Goal: Use online tool/utility: Utilize a website feature to perform a specific function

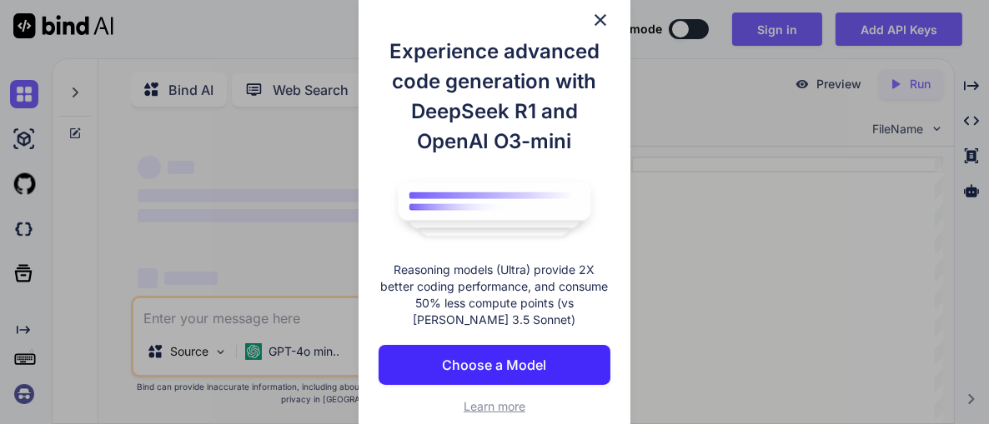
click at [595, 16] on img at bounding box center [600, 20] width 20 height 20
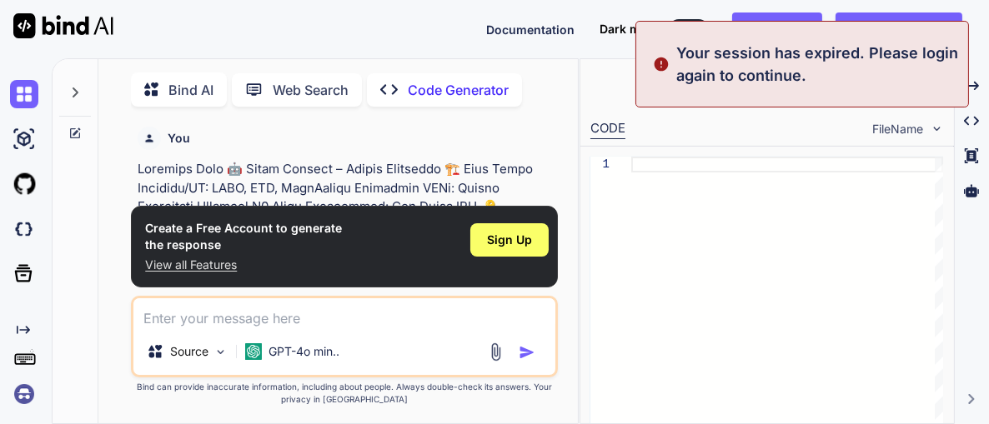
scroll to position [6, 0]
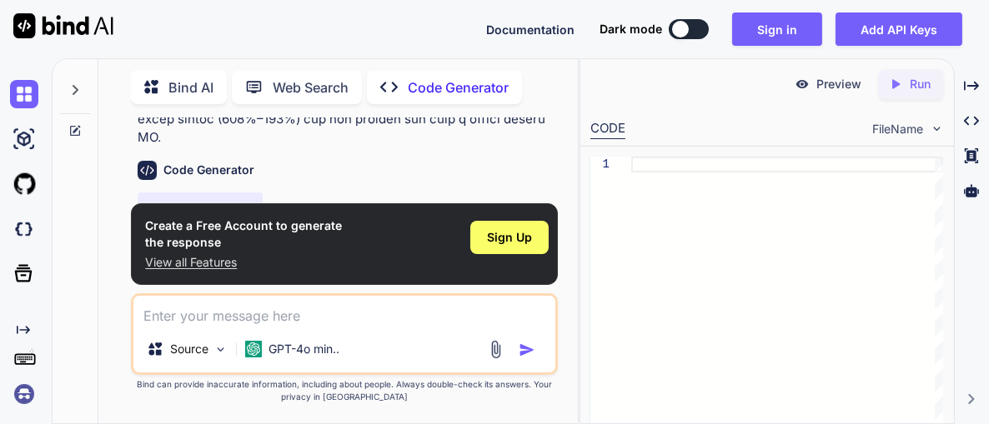
scroll to position [445, 0]
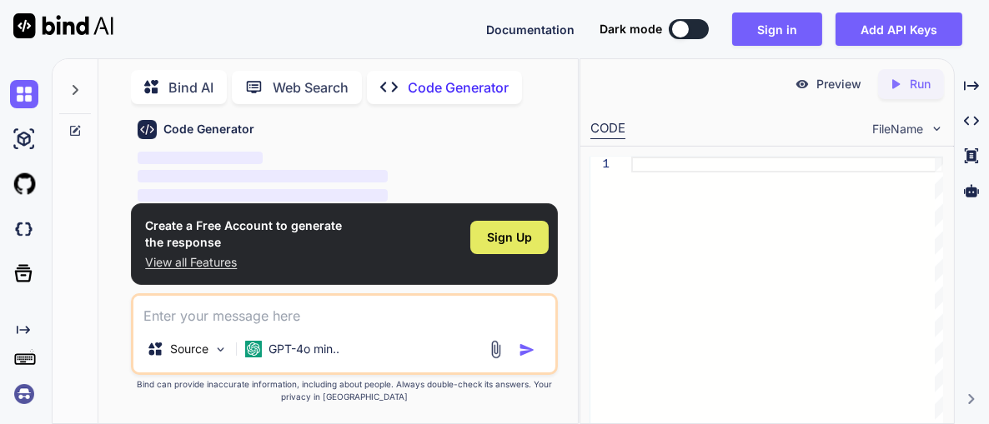
click at [505, 239] on span "Sign Up" at bounding box center [509, 237] width 45 height 17
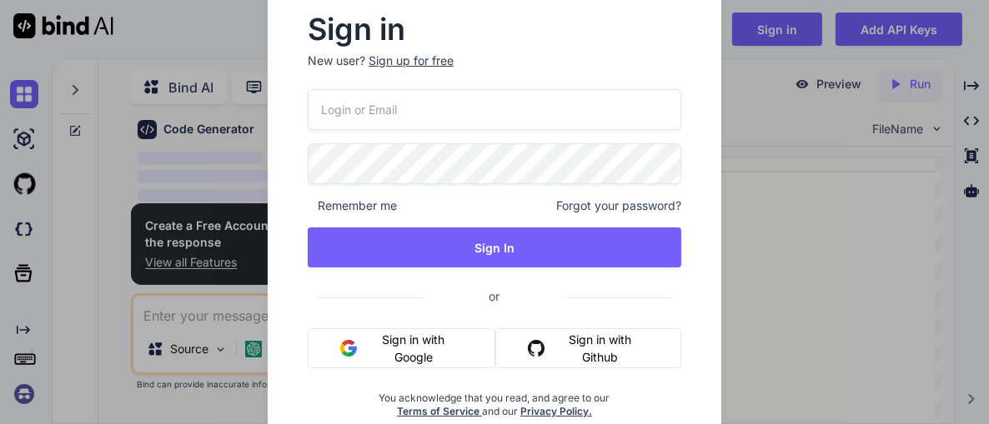
click at [352, 353] on img "button" at bounding box center [348, 348] width 17 height 17
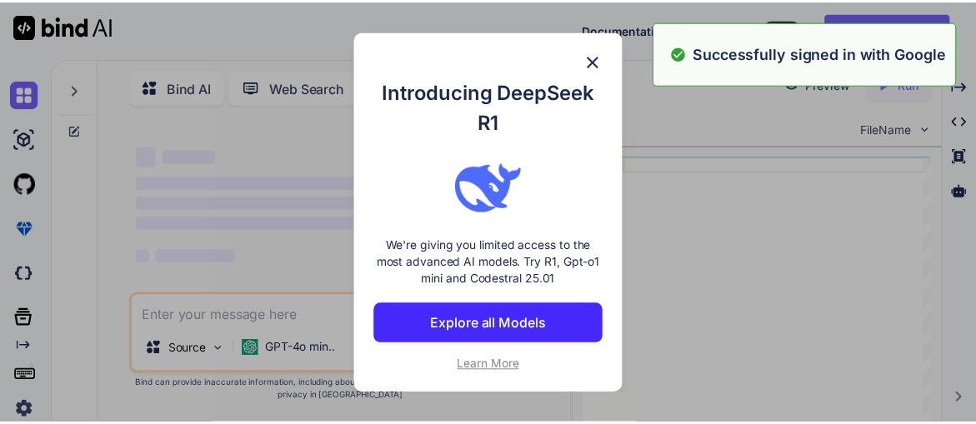
scroll to position [118, 0]
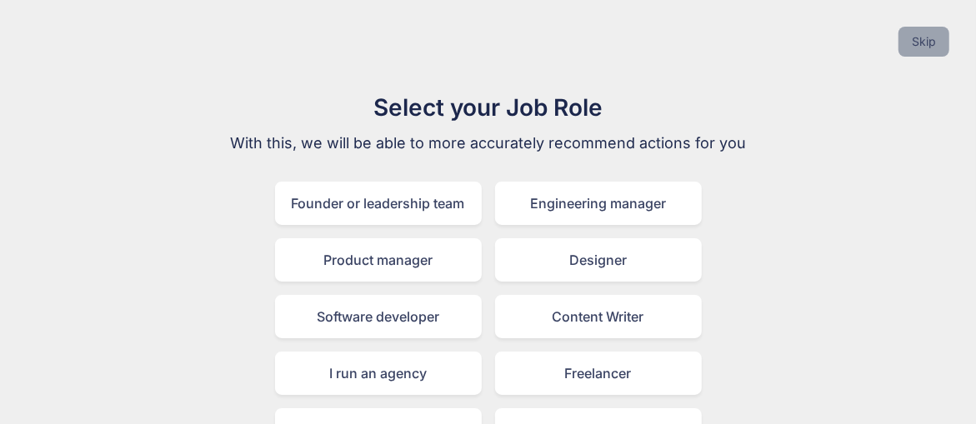
click at [936, 44] on button "Skip" at bounding box center [924, 42] width 51 height 30
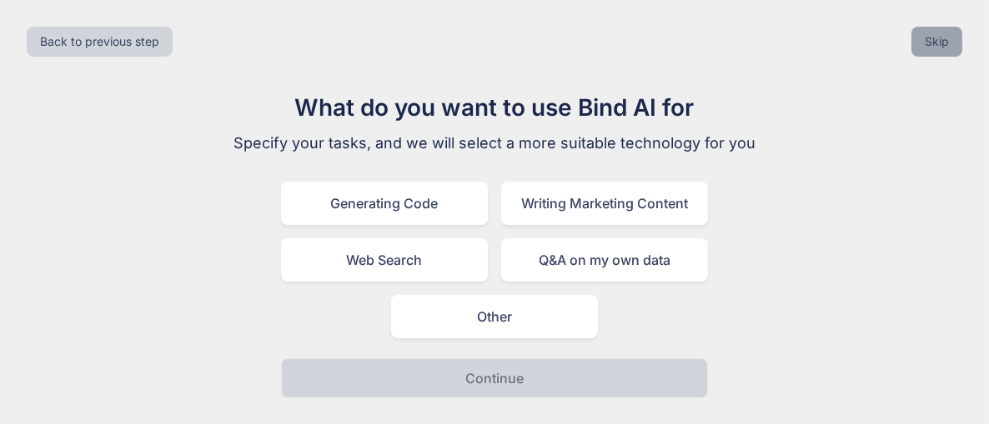
click at [954, 43] on button "Skip" at bounding box center [936, 42] width 51 height 30
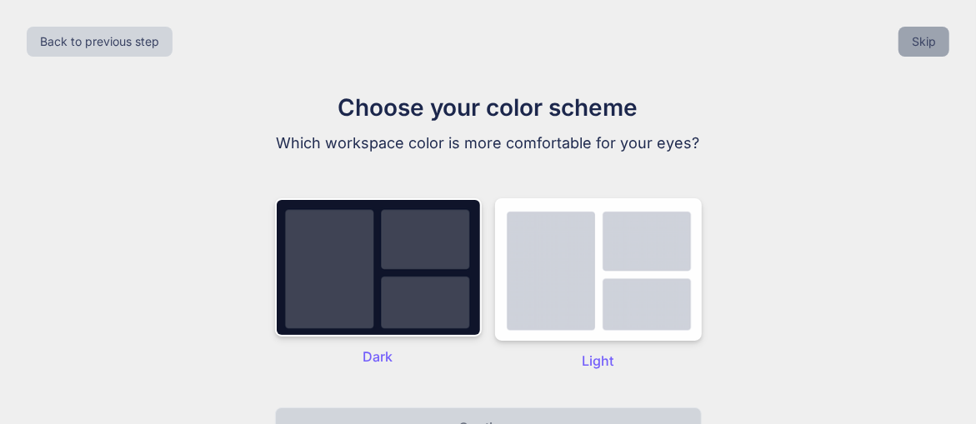
click at [931, 34] on button "Skip" at bounding box center [924, 42] width 51 height 30
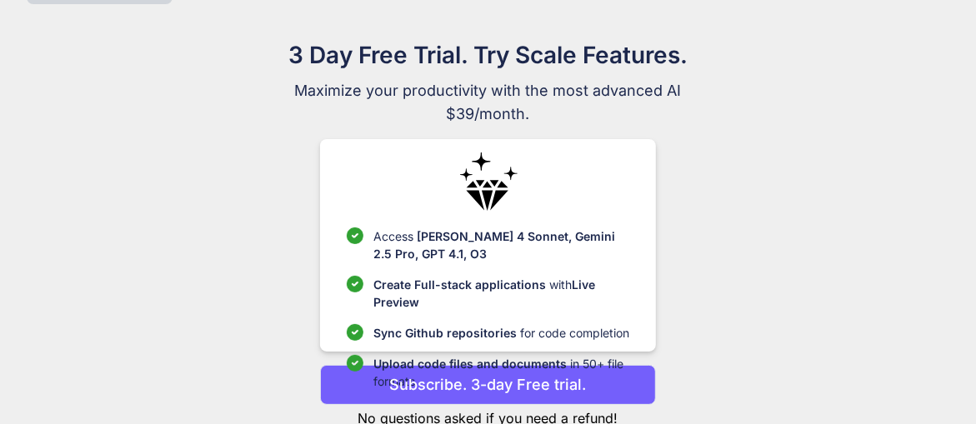
scroll to position [103, 0]
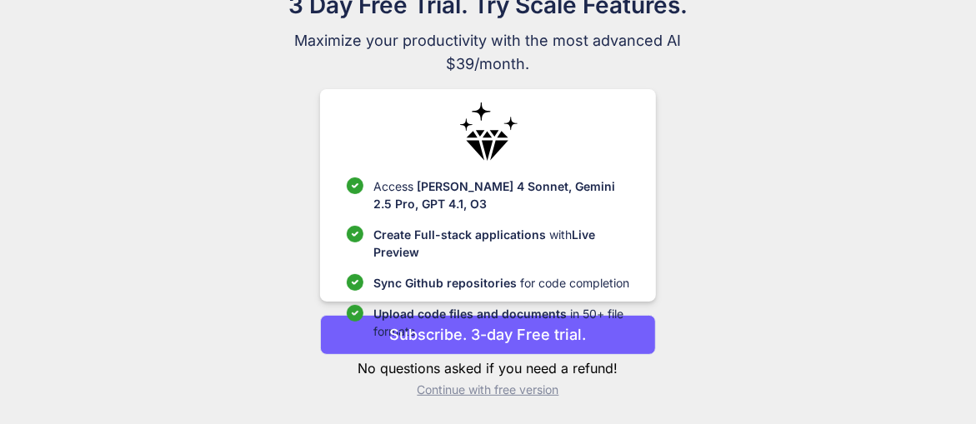
click at [450, 387] on p "Continue with free version" at bounding box center [488, 390] width 336 height 17
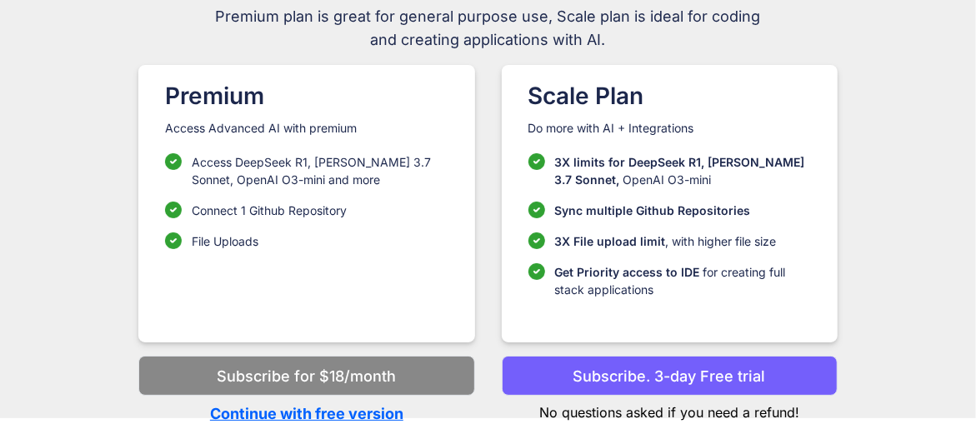
scroll to position [0, 0]
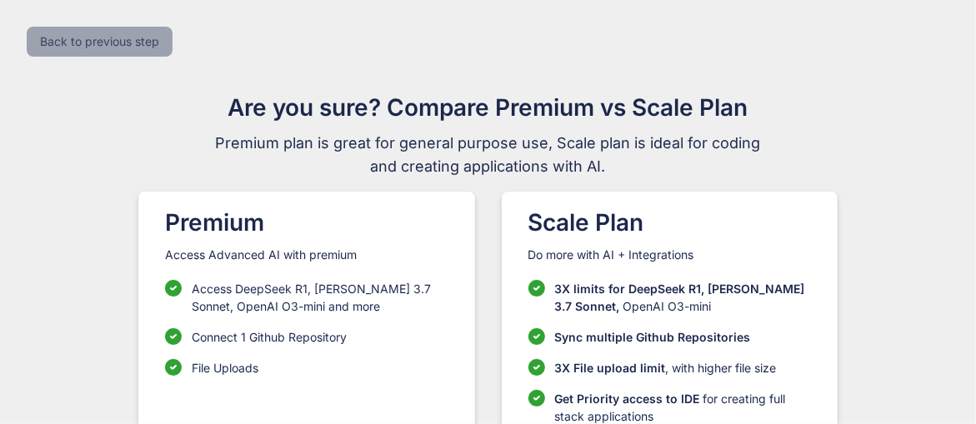
click at [104, 45] on button "Back to previous step" at bounding box center [100, 42] width 146 height 30
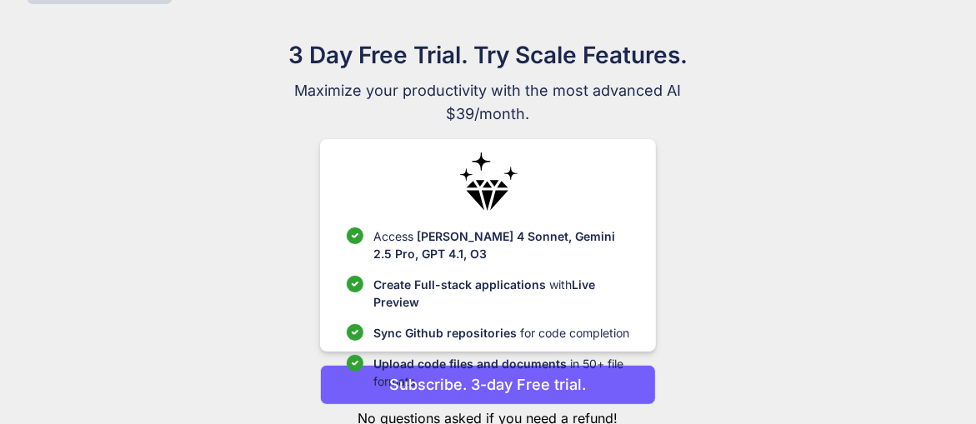
scroll to position [103, 0]
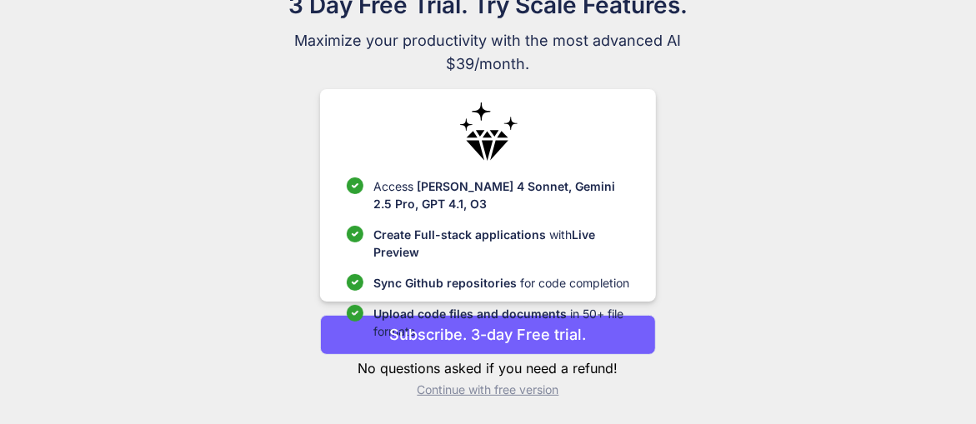
drag, startPoint x: 504, startPoint y: 391, endPoint x: 530, endPoint y: 367, distance: 35.4
click at [504, 390] on p "Continue with free version" at bounding box center [488, 390] width 336 height 17
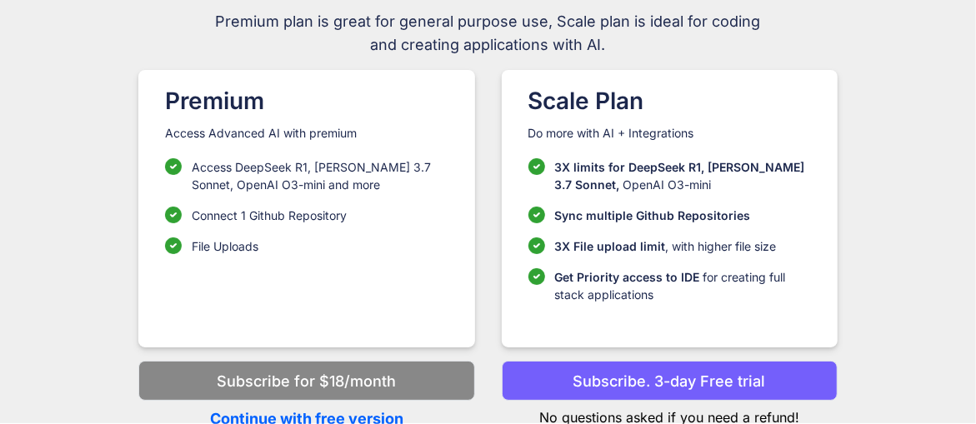
scroll to position [127, 0]
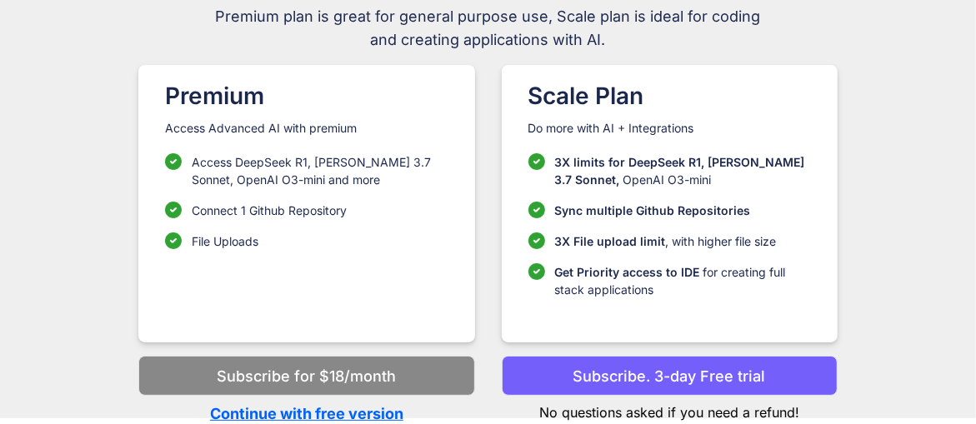
click at [301, 409] on p "Continue with free version" at bounding box center [306, 414] width 336 height 23
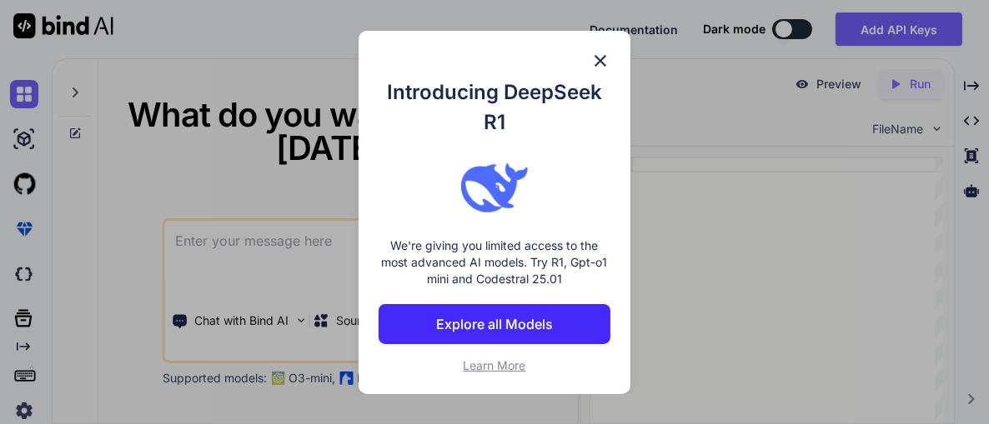
click at [602, 58] on img at bounding box center [600, 61] width 20 height 20
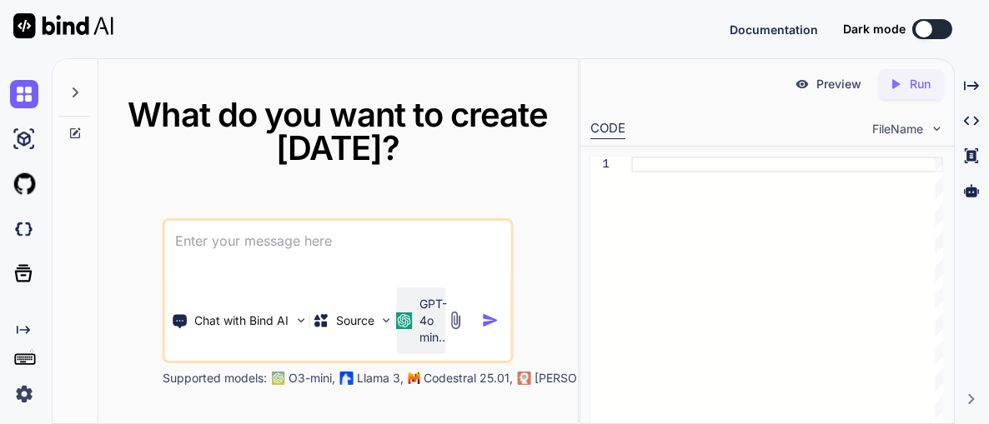
click at [428, 319] on p "GPT-4o min.." at bounding box center [433, 321] width 28 height 50
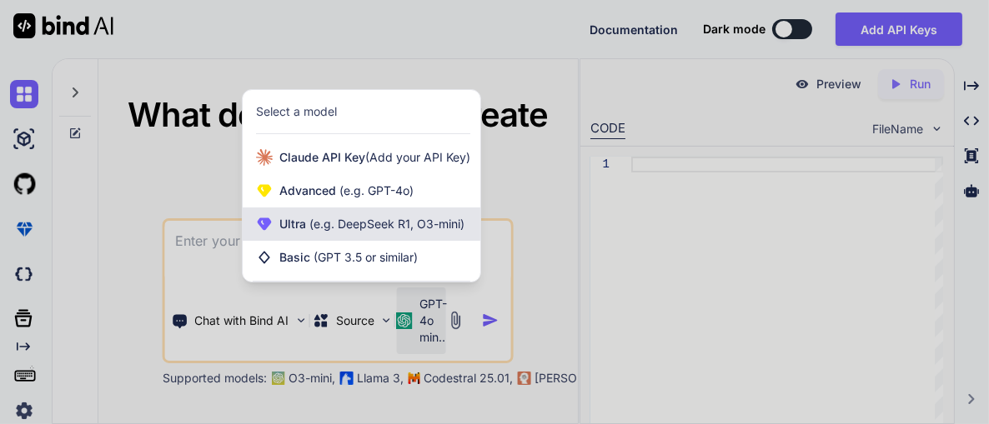
click at [392, 225] on span "(e.g. DeepSeek R1, O3-mini)" at bounding box center [385, 224] width 158 height 14
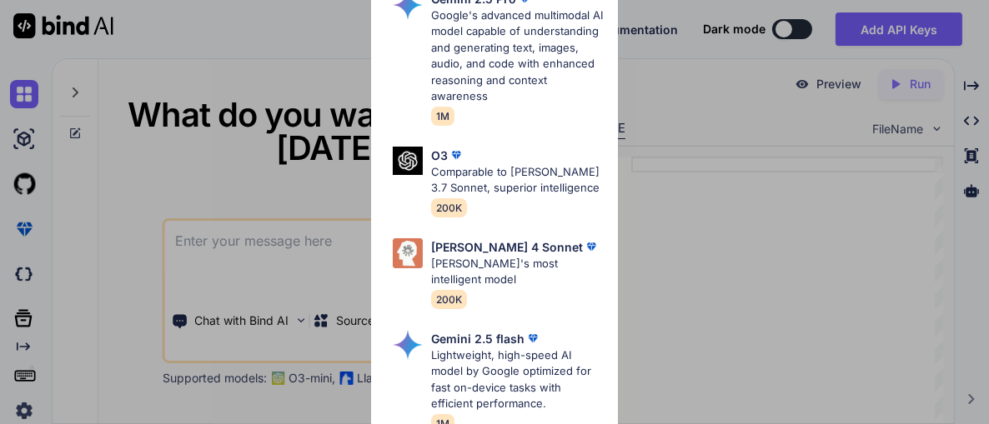
click at [531, 34] on p "Google's advanced multimodal AI model capable of understanding and generating t…" at bounding box center [518, 57] width 174 height 98
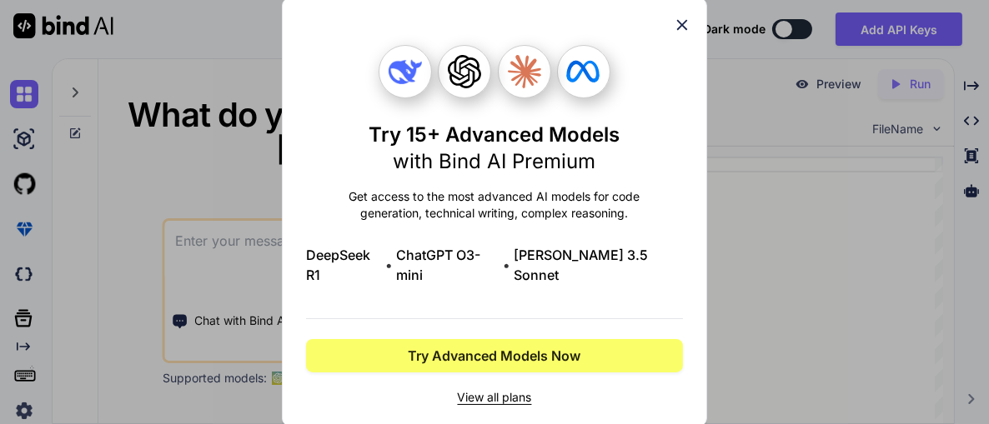
click at [684, 32] on icon at bounding box center [682, 25] width 18 height 18
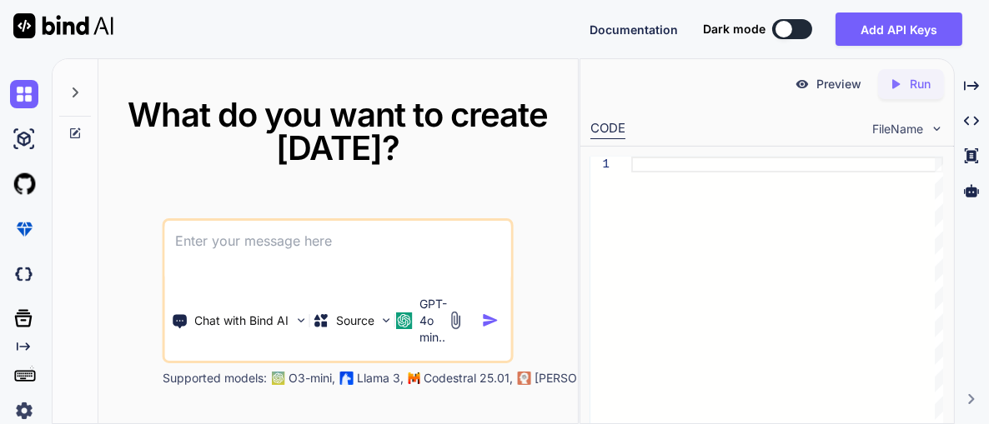
click at [333, 253] on textarea at bounding box center [338, 252] width 346 height 62
paste textarea "🤖 Lorem Ipsumdo – Sitame Consectet 🏗️ Adip Elits Doeiusmo/TE: INCI, UTL, EtdoLo…"
type textarea "x"
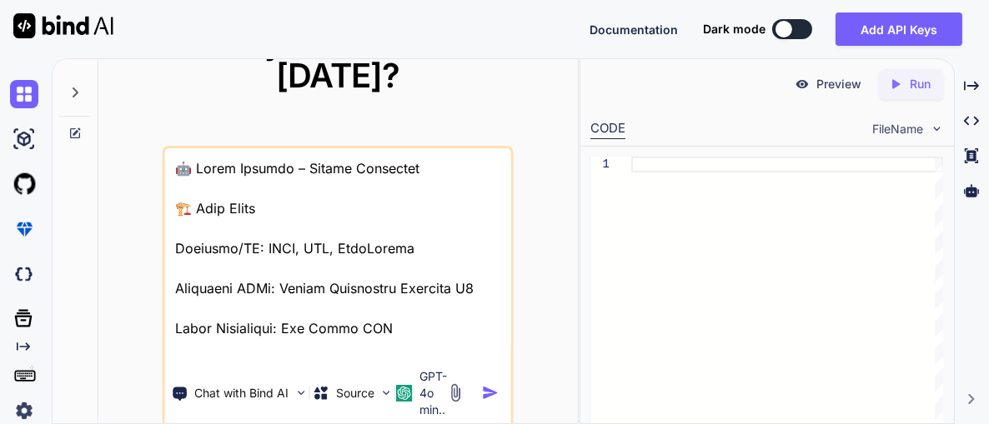
scroll to position [1402, 0]
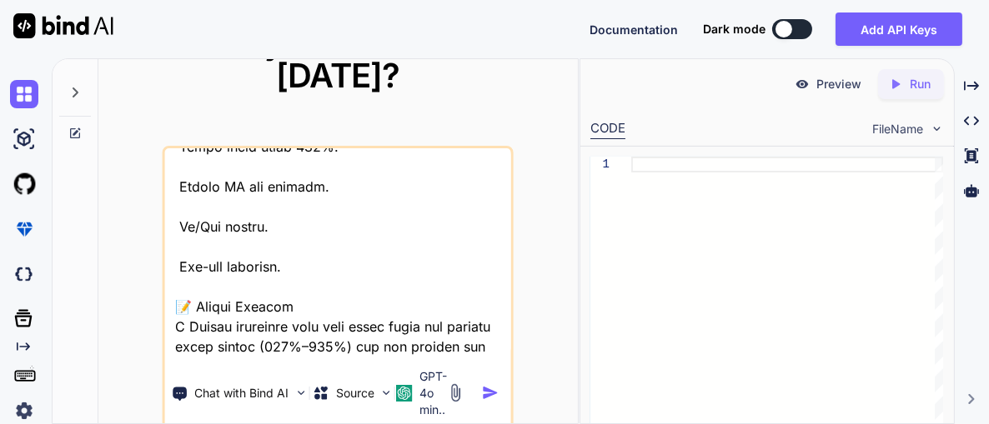
type textarea "🤖 Lorem Ipsumdo – Sitame Consectet 🏗️ Adip Elits Doeiusmo/TE: INCI, UTL, EtdoLo…"
click at [489, 386] on img "button" at bounding box center [491, 393] width 18 height 18
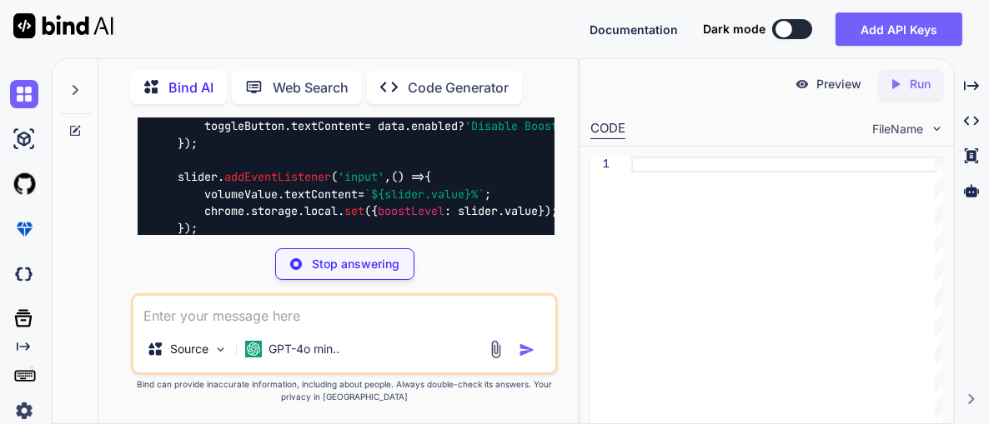
scroll to position [1834, 0]
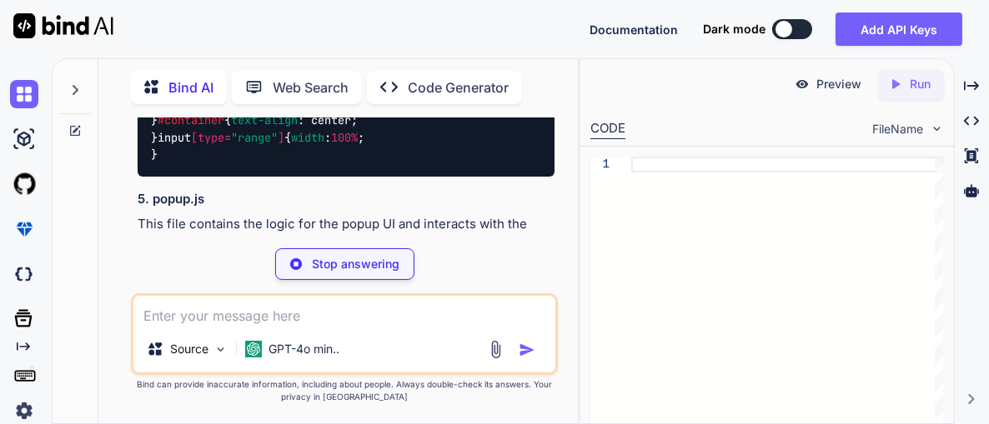
type textarea "x"
type textarea "├── manifest.json ├── popup.html ├── popup.js ├── popup.css ├── background.js └…"
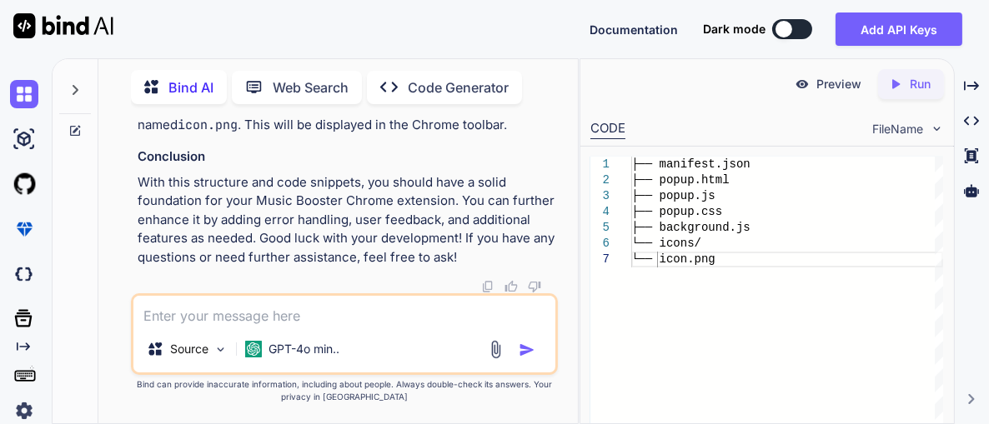
scroll to position [3542, 0]
click at [928, 82] on p "Run" at bounding box center [920, 84] width 21 height 17
click at [936, 87] on div "Created with Pixso. Run" at bounding box center [911, 84] width 66 height 30
type textarea "x"
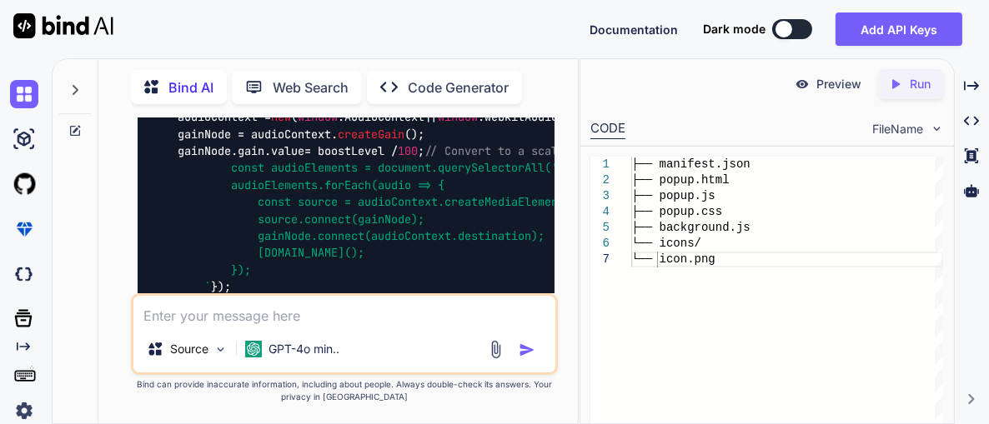
scroll to position [2541, 0]
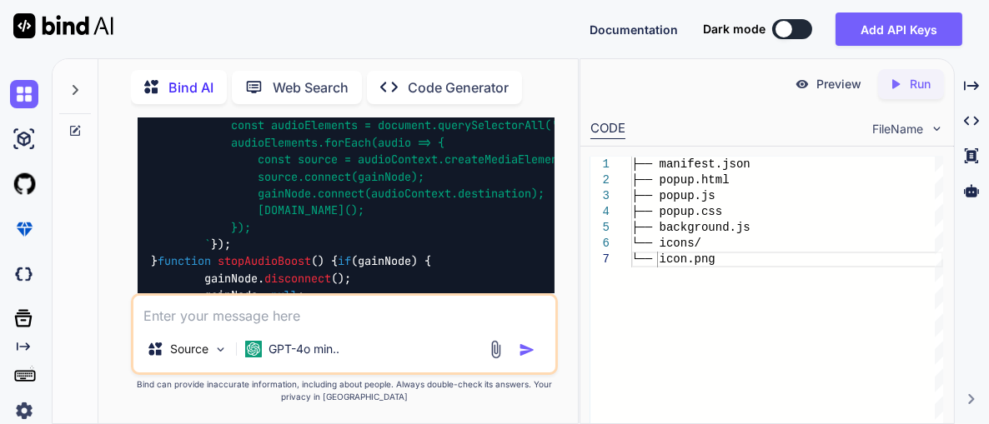
click at [117, 252] on div "You Bind AI This sounds like a fantastic project! Below is a detailed breakdown…" at bounding box center [345, 271] width 466 height 306
drag, startPoint x: 542, startPoint y: 124, endPoint x: 566, endPoint y: 133, distance: 25.6
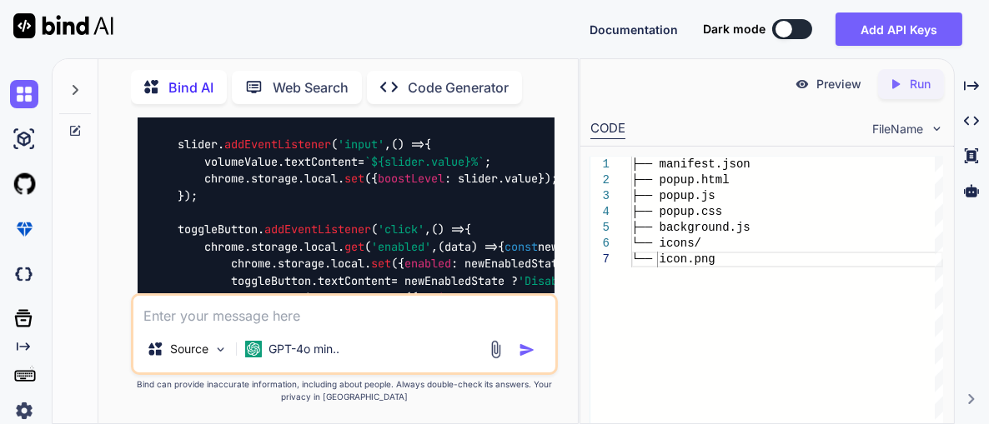
scroll to position [1958, 0]
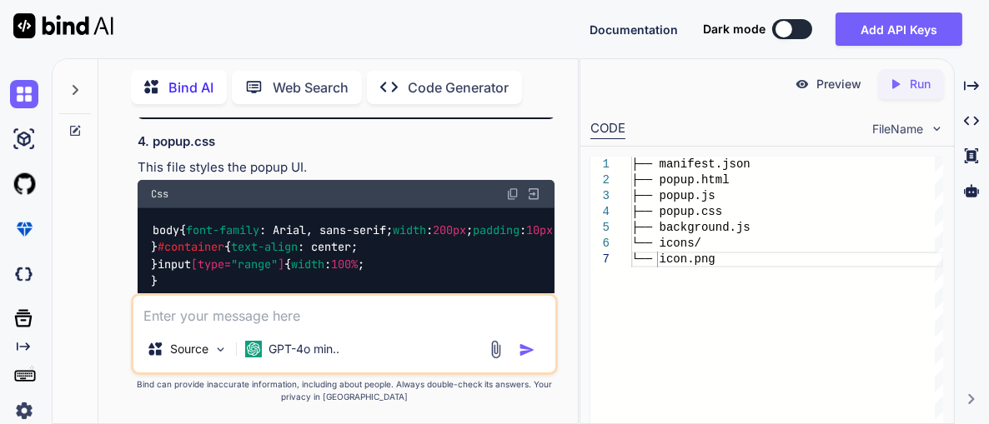
scroll to position [1541, 0]
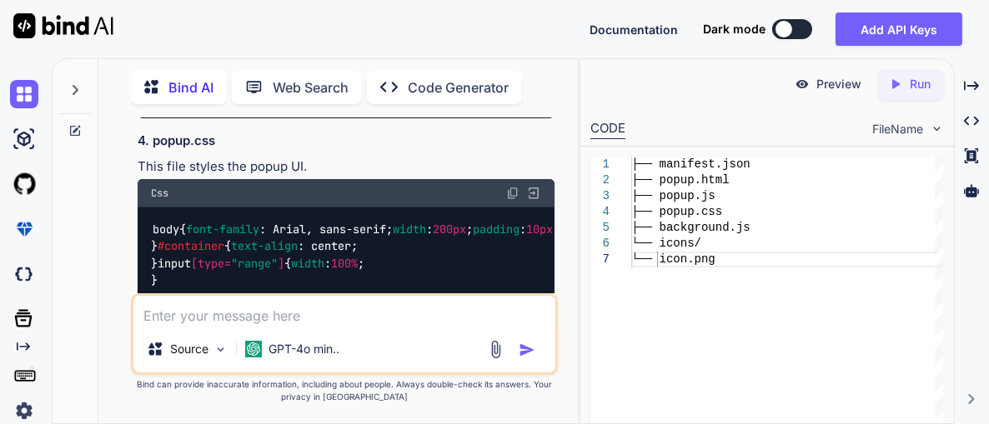
click at [509, 200] on img at bounding box center [512, 193] width 13 height 13
click at [494, 151] on h3 "4. popup.css" at bounding box center [346, 141] width 417 height 19
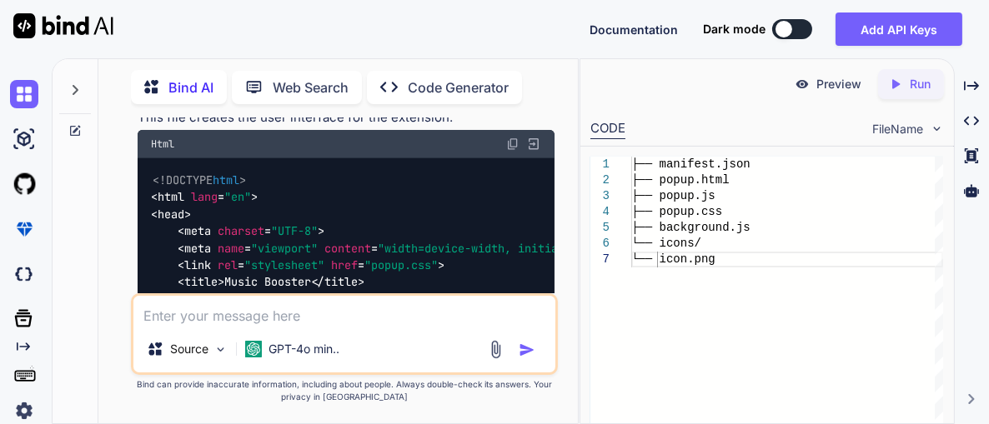
scroll to position [1124, 0]
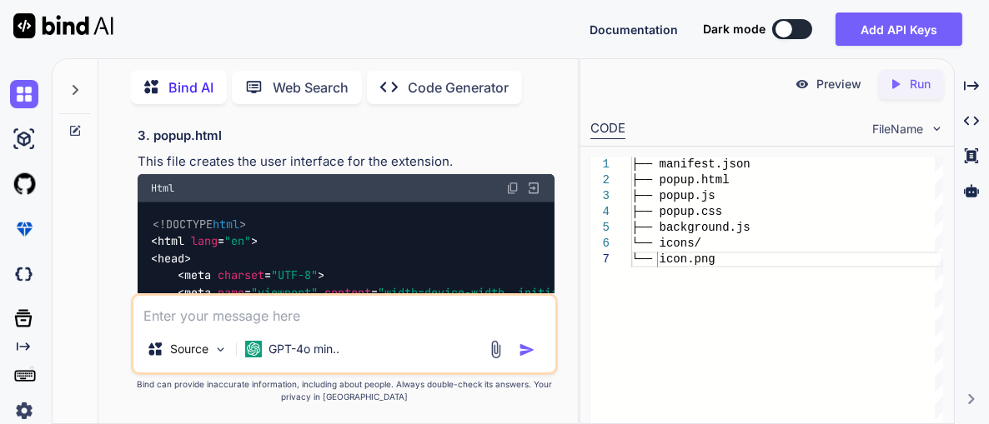
click at [513, 195] on img at bounding box center [512, 188] width 13 height 13
click at [424, 146] on h3 "3. popup.html" at bounding box center [346, 136] width 417 height 19
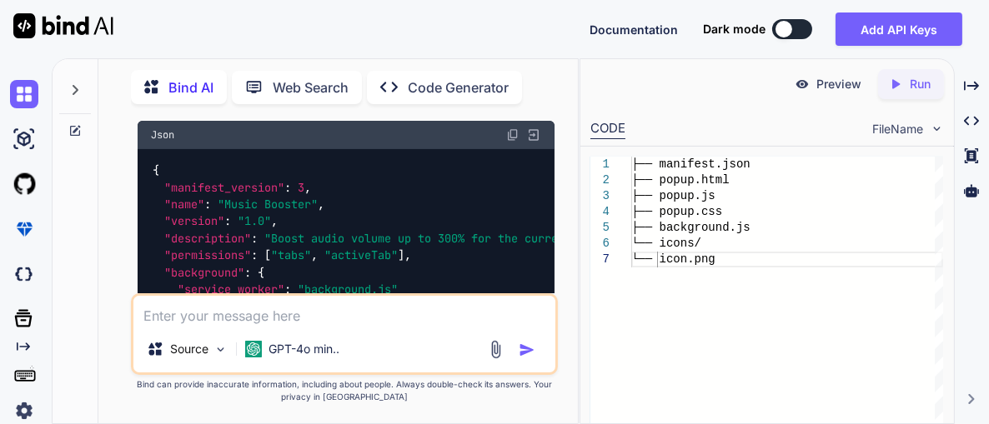
scroll to position [790, 0]
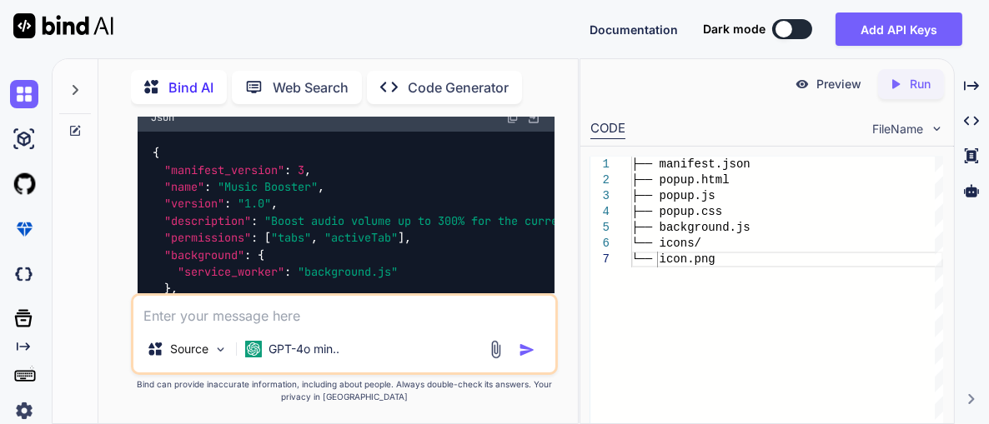
click at [509, 124] on img at bounding box center [512, 117] width 13 height 13
click at [498, 75] on h3 "2. manifest.json" at bounding box center [346, 65] width 417 height 19
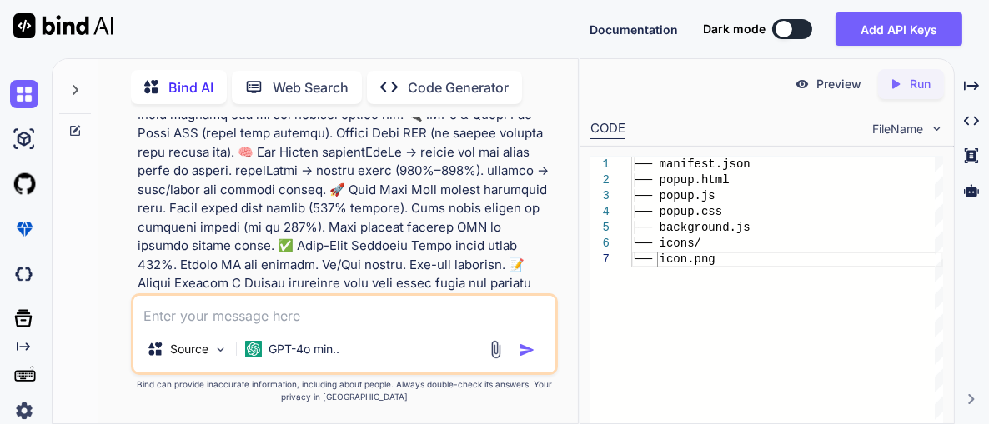
scroll to position [207, 0]
